Goal: Information Seeking & Learning: Learn about a topic

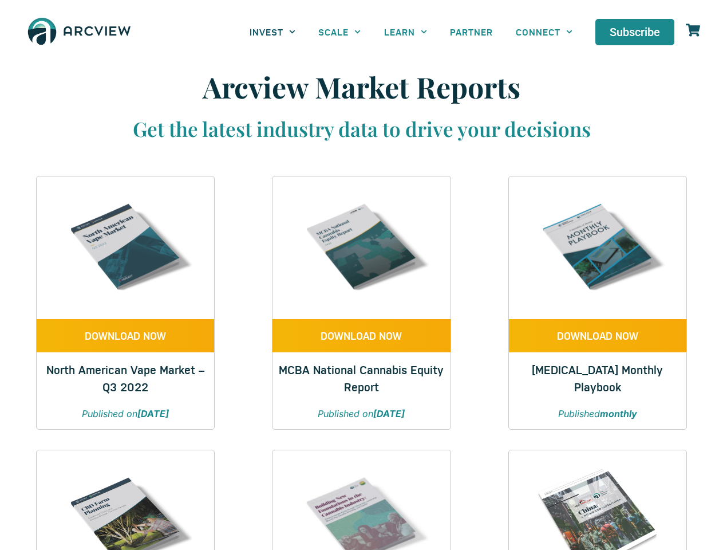
click at [273, 31] on link "INVEST" at bounding box center [272, 32] width 69 height 26
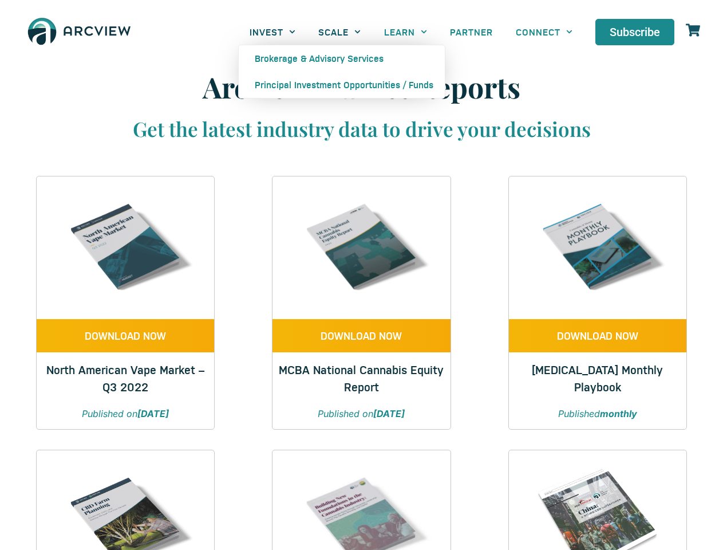
click at [340, 31] on link "SCALE" at bounding box center [339, 32] width 65 height 26
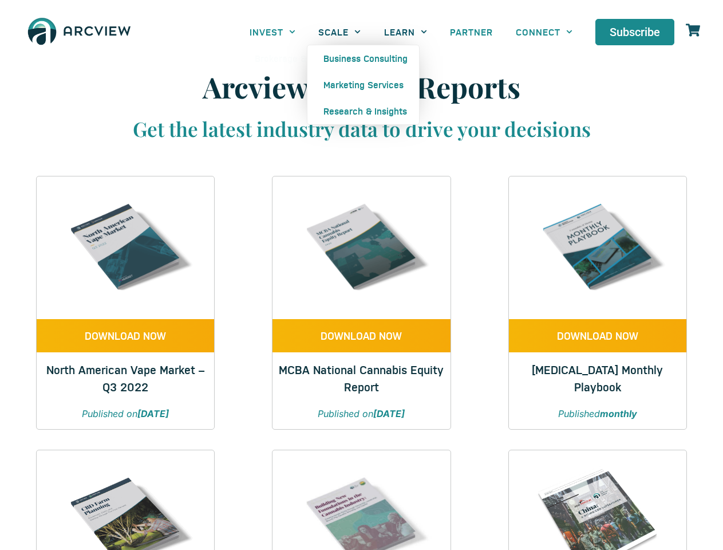
click at [405, 31] on link "LEARN" at bounding box center [406, 32] width 66 height 26
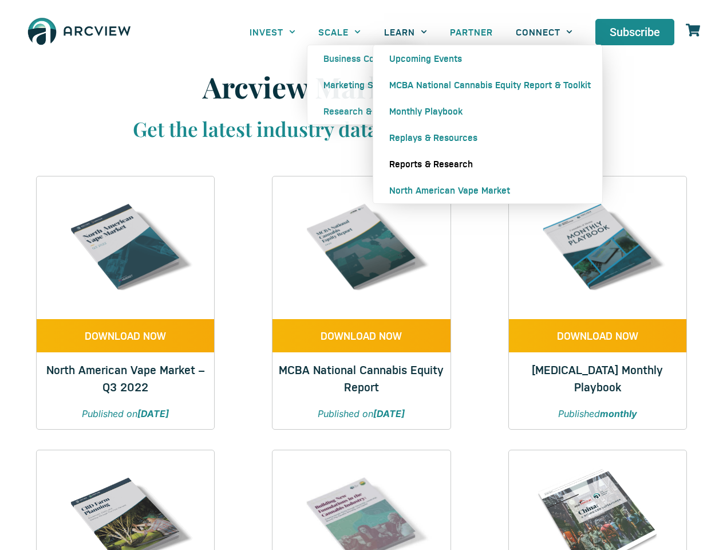
click at [544, 31] on link "CONNECT" at bounding box center [544, 32] width 80 height 26
